Goal: Information Seeking & Learning: Learn about a topic

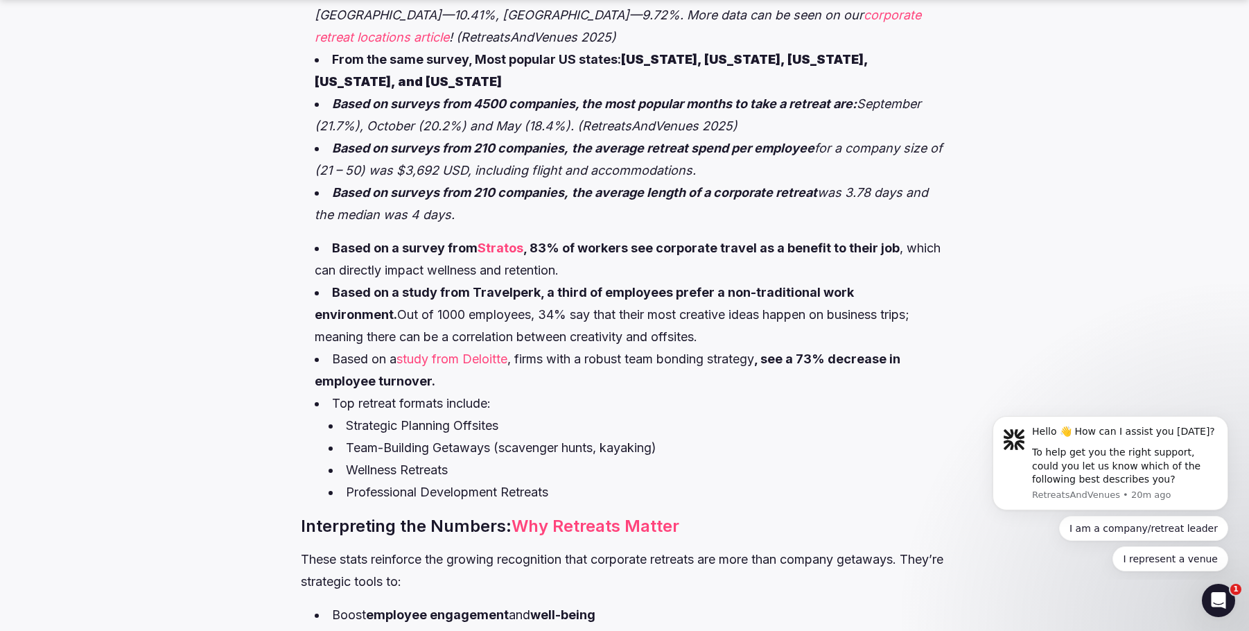
scroll to position [901, 0]
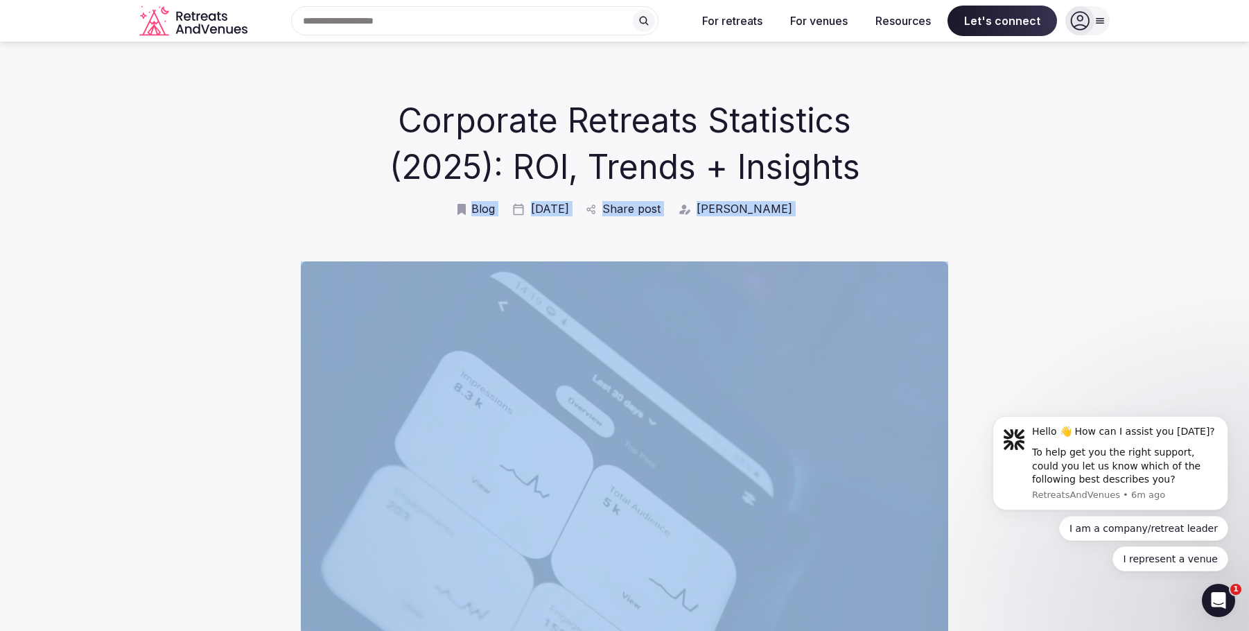
drag, startPoint x: 203, startPoint y: 121, endPoint x: 899, endPoint y: 419, distance: 757.0
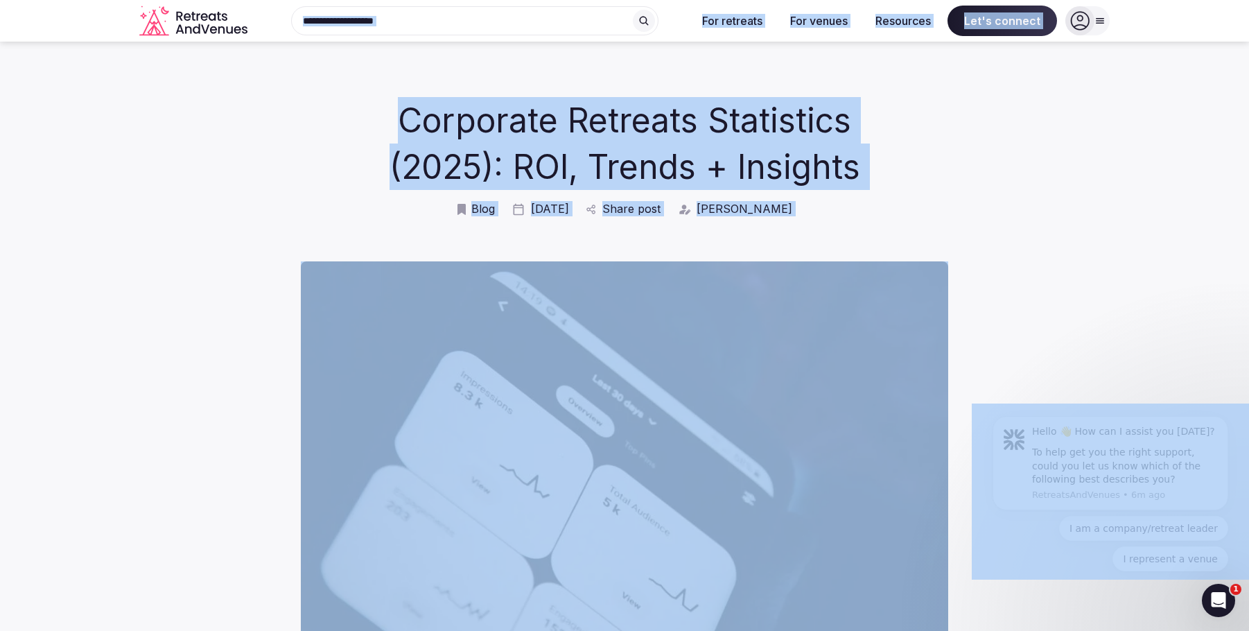
copy body "Search Popular Destinations Toscana, Italy Riviera Maya, Mexico Indonesia, Bali…"
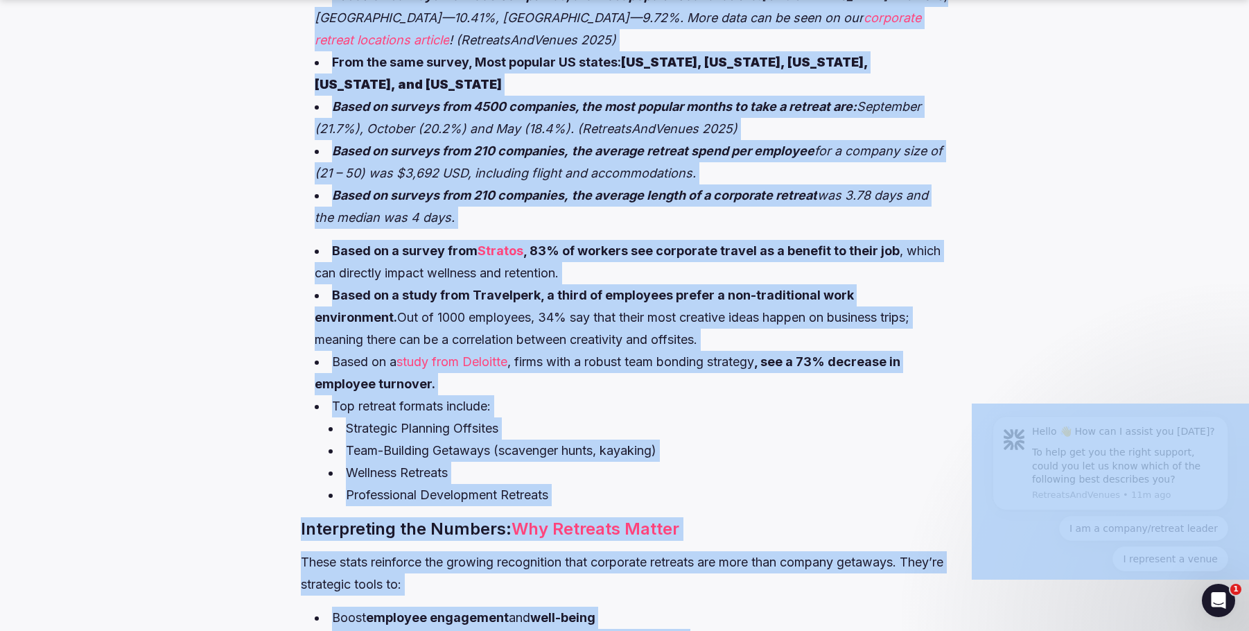
scroll to position [901, 0]
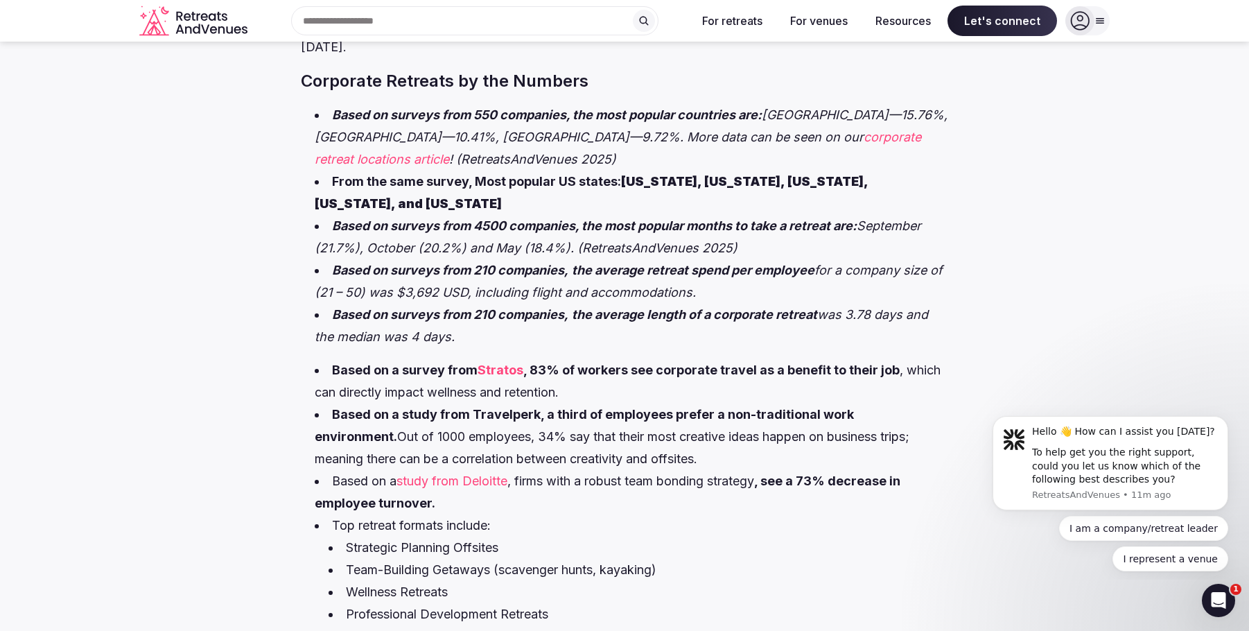
scroll to position [832, 0]
